Goal: Navigation & Orientation: Find specific page/section

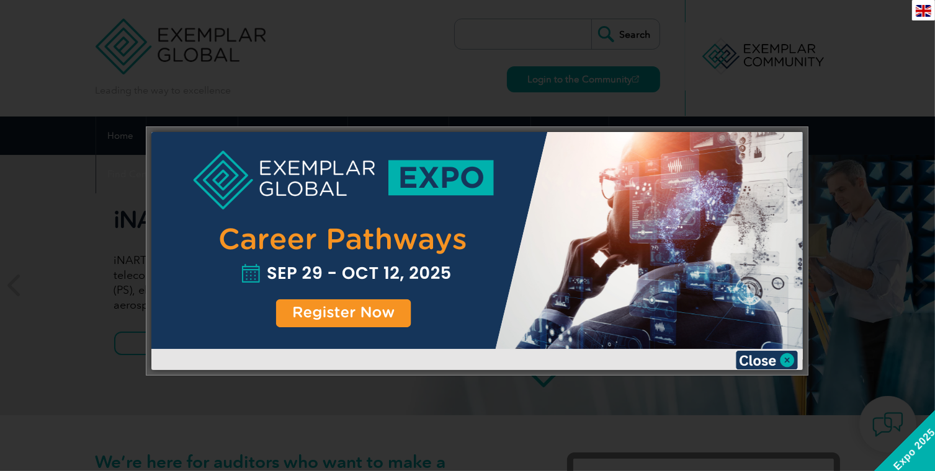
click at [758, 364] on img at bounding box center [767, 360] width 62 height 19
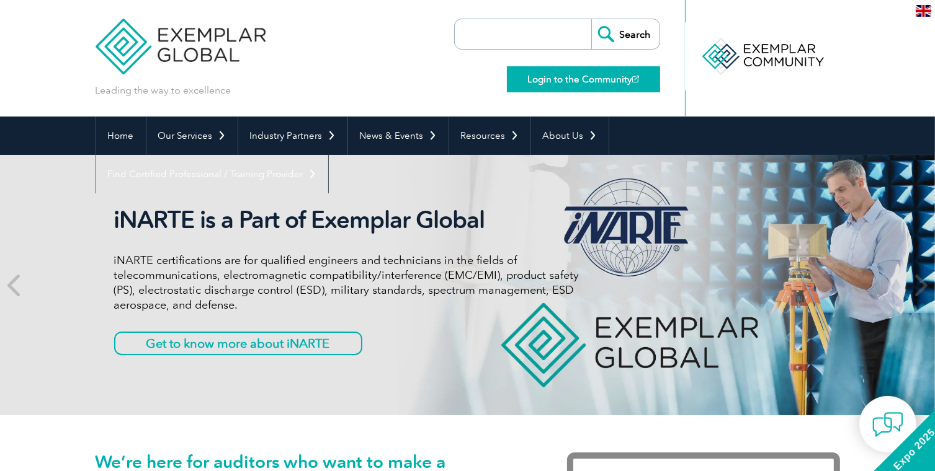
click at [581, 81] on link "Login to the Community" at bounding box center [583, 79] width 153 height 26
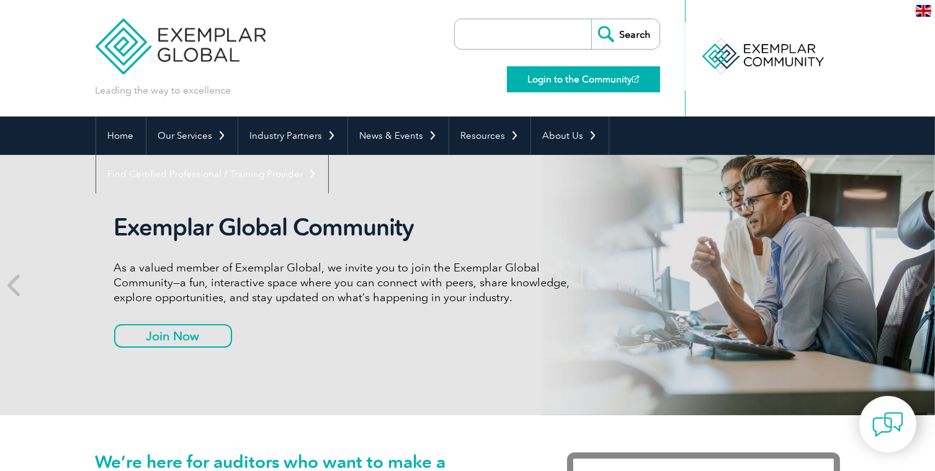
click at [578, 81] on link "Login to the Community" at bounding box center [583, 79] width 153 height 26
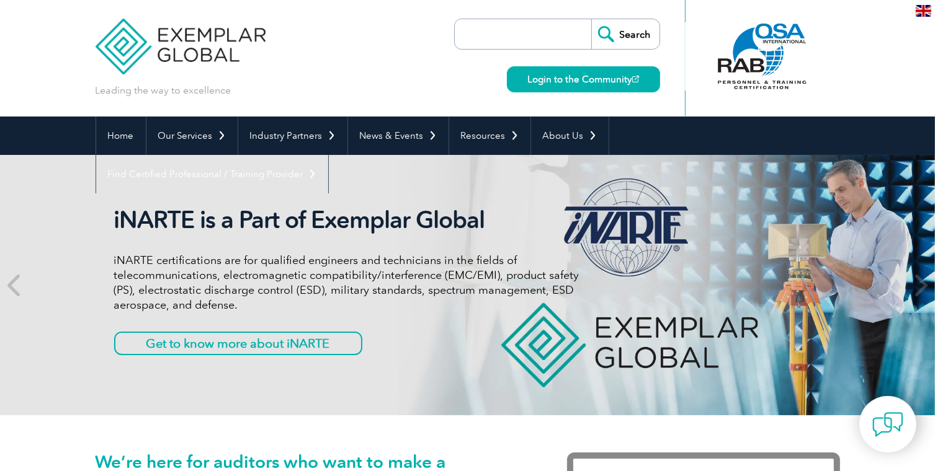
click at [506, 34] on input "search" at bounding box center [526, 34] width 130 height 30
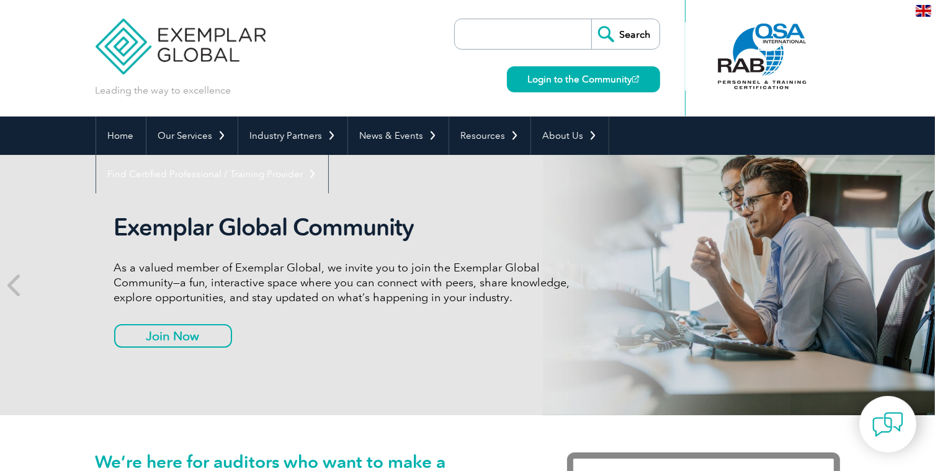
click at [519, 34] on input "search" at bounding box center [526, 34] width 130 height 30
type input "a"
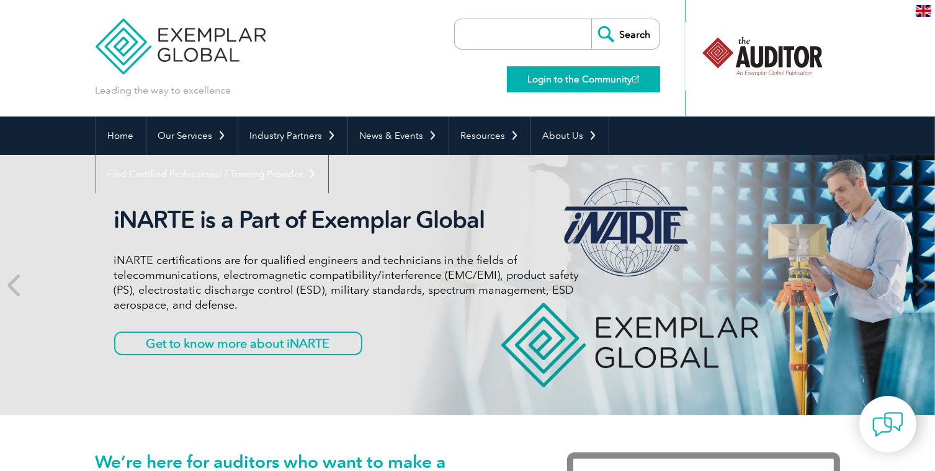
click at [559, 81] on link "Login to the Community" at bounding box center [583, 79] width 153 height 26
